Goal: Find specific page/section: Find specific page/section

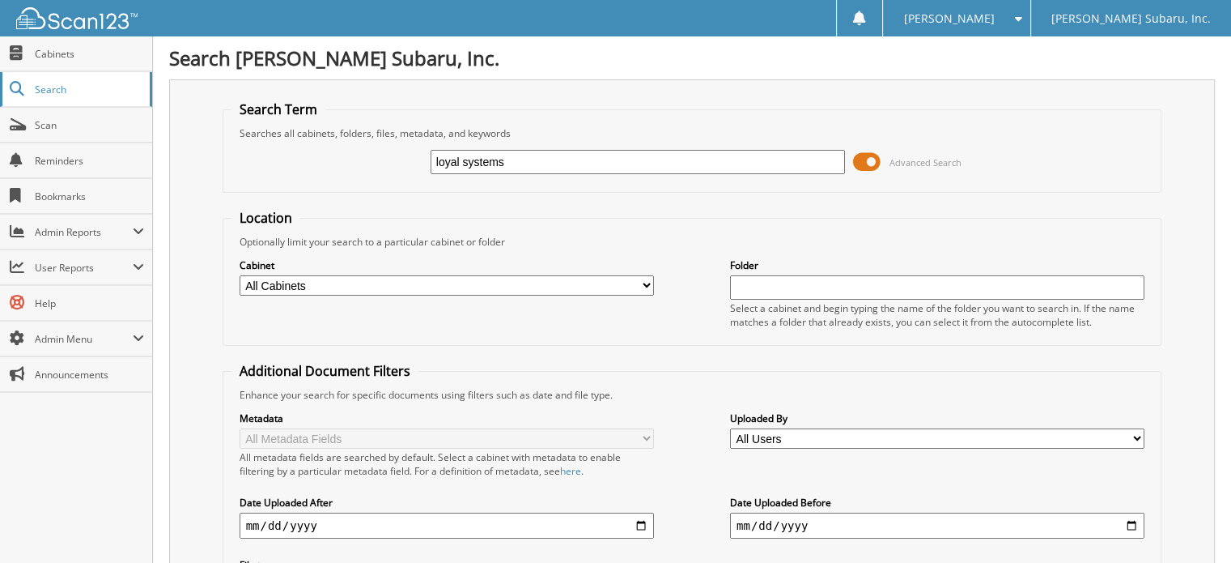
type input "loyal systems"
click at [865, 168] on span at bounding box center [867, 162] width 28 height 24
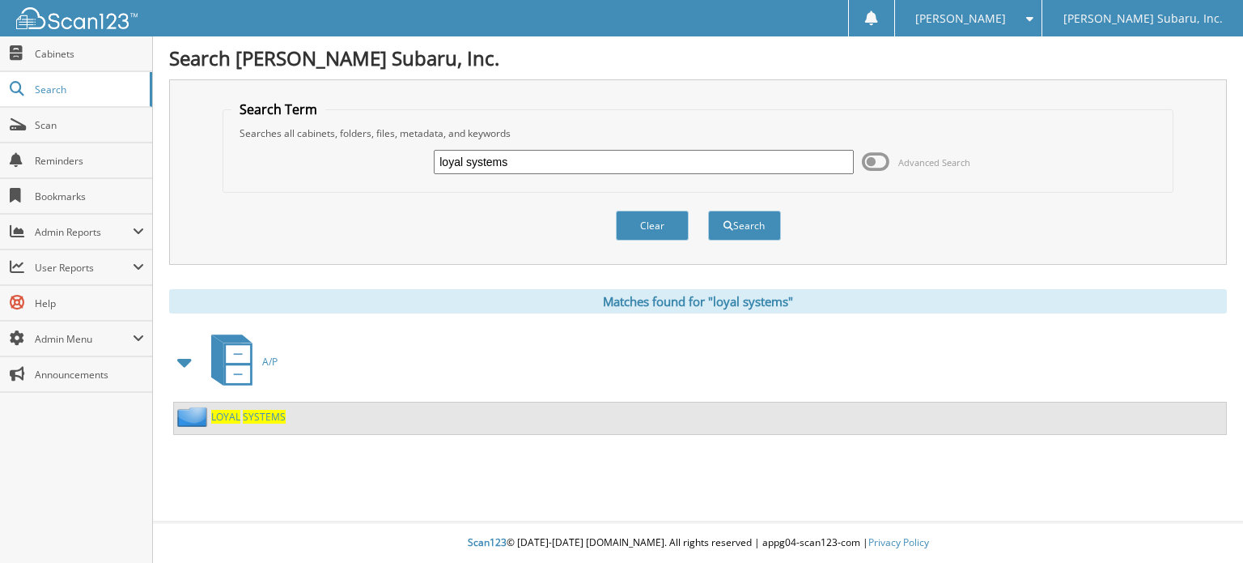
click at [236, 414] on span "LOYAL" at bounding box center [225, 417] width 29 height 14
